Goal: Information Seeking & Learning: Find specific fact

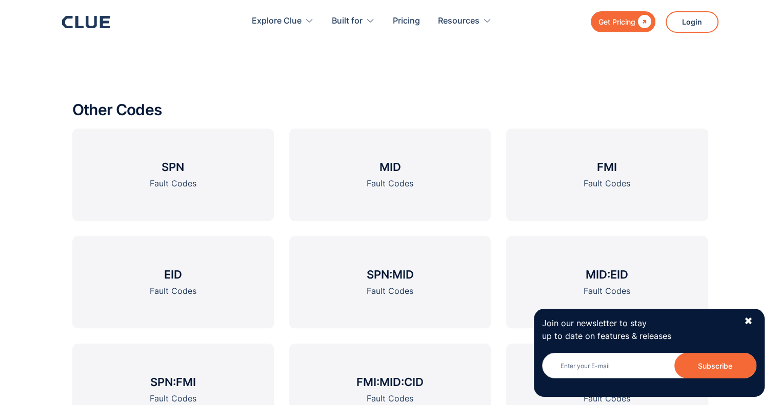
scroll to position [1135, 0]
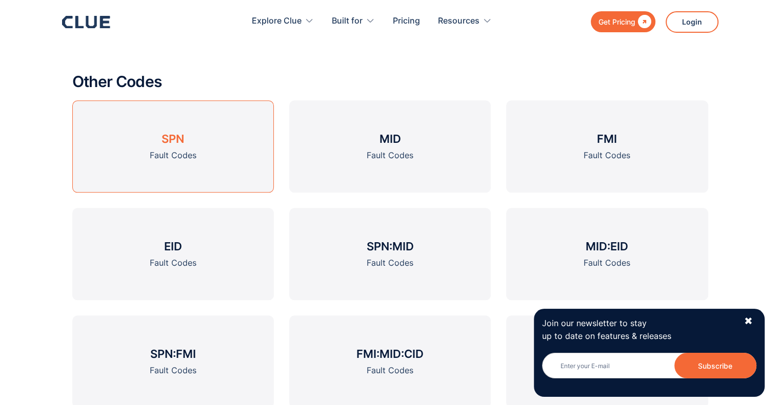
click at [185, 165] on link "SPN Fault Codes" at bounding box center [172, 146] width 201 height 92
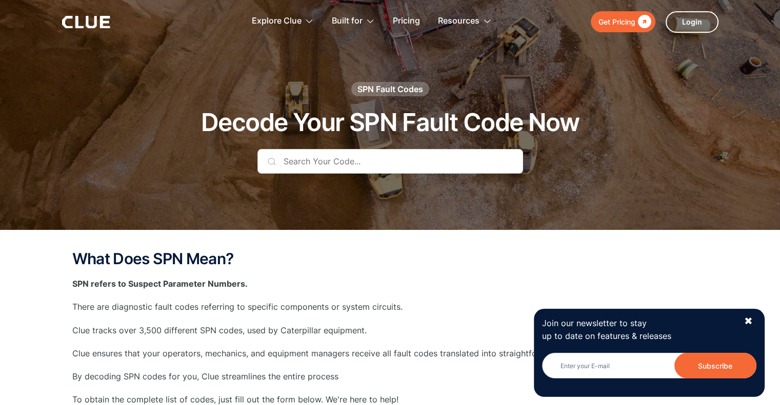
click at [326, 170] on input "text" at bounding box center [390, 161] width 266 height 25
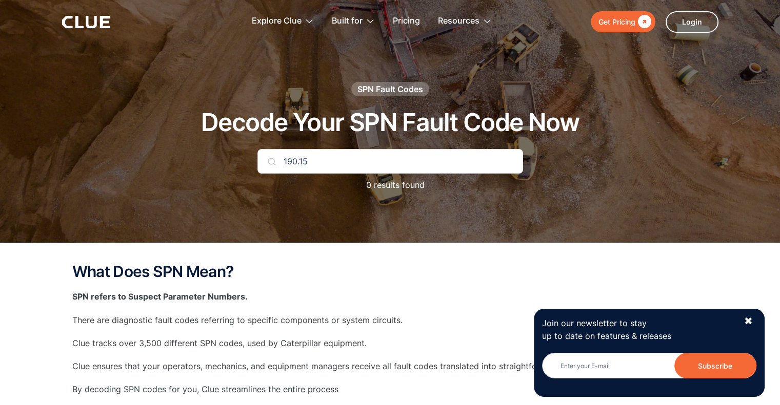
type input "190.15"
click at [355, 167] on input "190.15" at bounding box center [390, 161] width 266 height 25
click at [271, 164] on img at bounding box center [272, 161] width 8 height 8
